Goal: Task Accomplishment & Management: Manage account settings

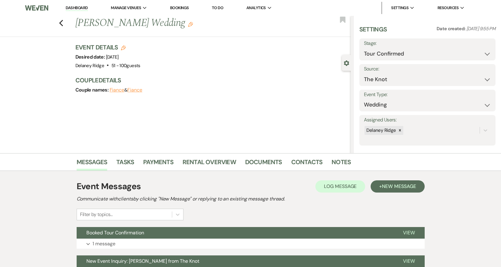
click at [78, 12] on li "Dashboard" at bounding box center [77, 8] width 28 height 12
click at [78, 9] on link "Dashboard" at bounding box center [77, 8] width 22 height 6
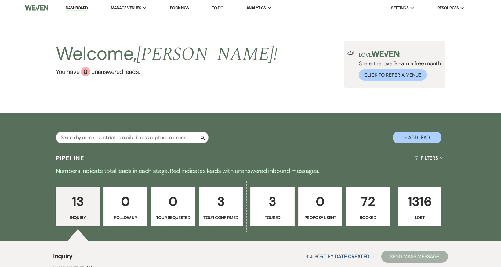
click at [216, 197] on p "3" at bounding box center [221, 201] width 36 height 20
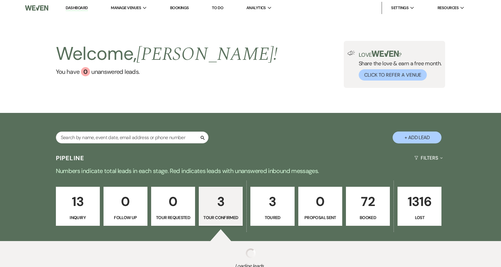
select select "4"
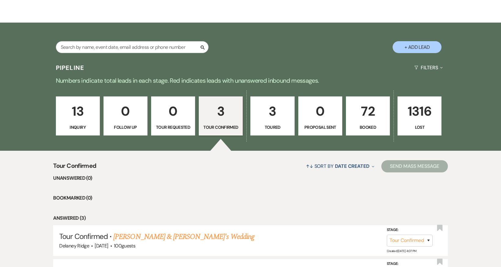
scroll to position [197, 0]
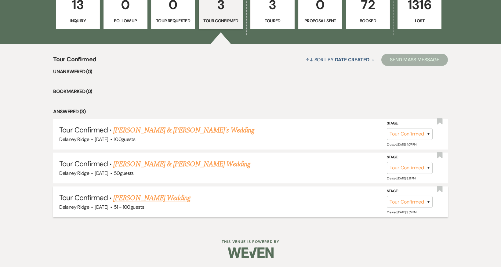
click at [158, 199] on link "[PERSON_NAME] Wedding" at bounding box center [151, 197] width 77 height 11
select select "4"
select select "2"
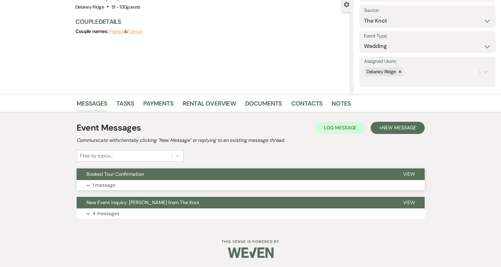
click at [204, 184] on button "Expand 1 message" at bounding box center [251, 185] width 348 height 10
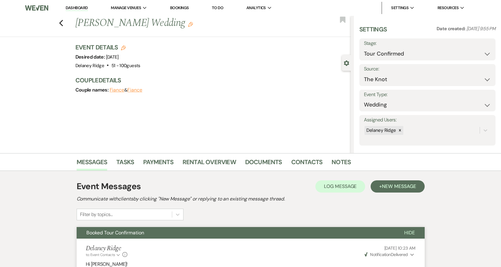
click at [76, 10] on link "Dashboard" at bounding box center [77, 8] width 22 height 6
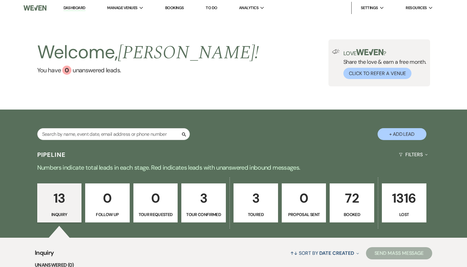
click at [187, 196] on p "3" at bounding box center [203, 198] width 37 height 20
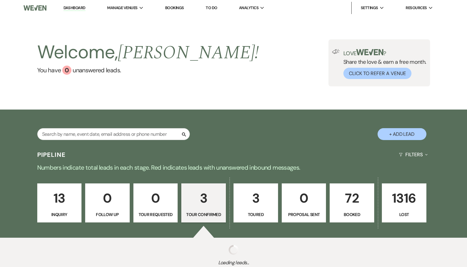
select select "4"
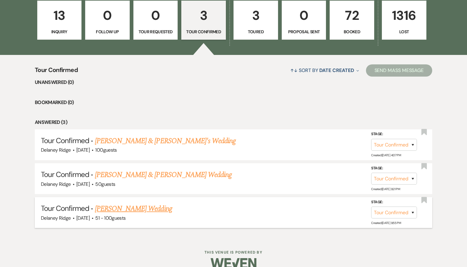
scroll to position [183, 0]
click at [148, 208] on link "[PERSON_NAME] Wedding" at bounding box center [133, 208] width 77 height 11
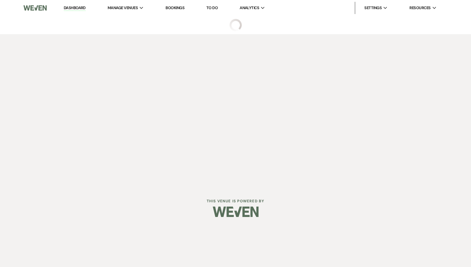
select select "4"
select select "2"
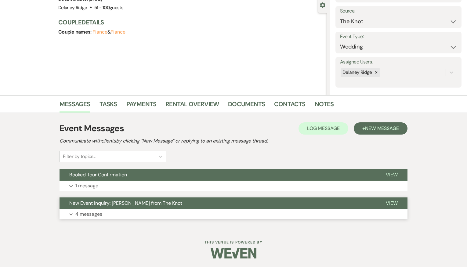
scroll to position [59, 0]
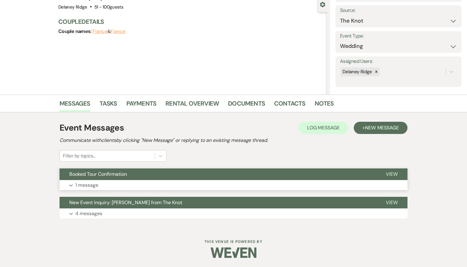
click at [164, 178] on button "Booked Tour Confirmation" at bounding box center [217, 174] width 316 height 12
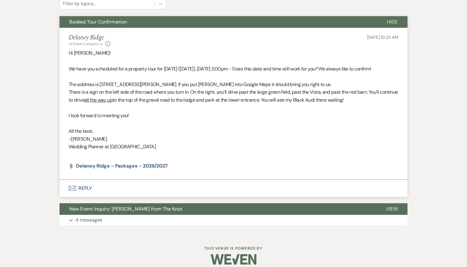
scroll to position [211, 0]
